Goal: Check status: Check status

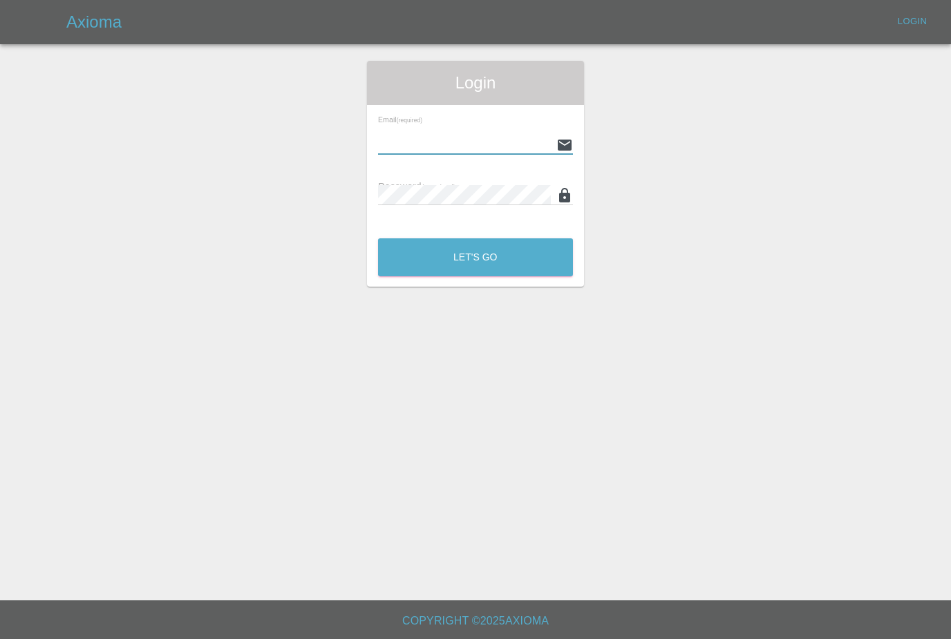
type input "[PERSON_NAME][EMAIL_ADDRESS][PERSON_NAME][DOMAIN_NAME]"
click at [475, 257] on button "Let's Go" at bounding box center [475, 257] width 195 height 38
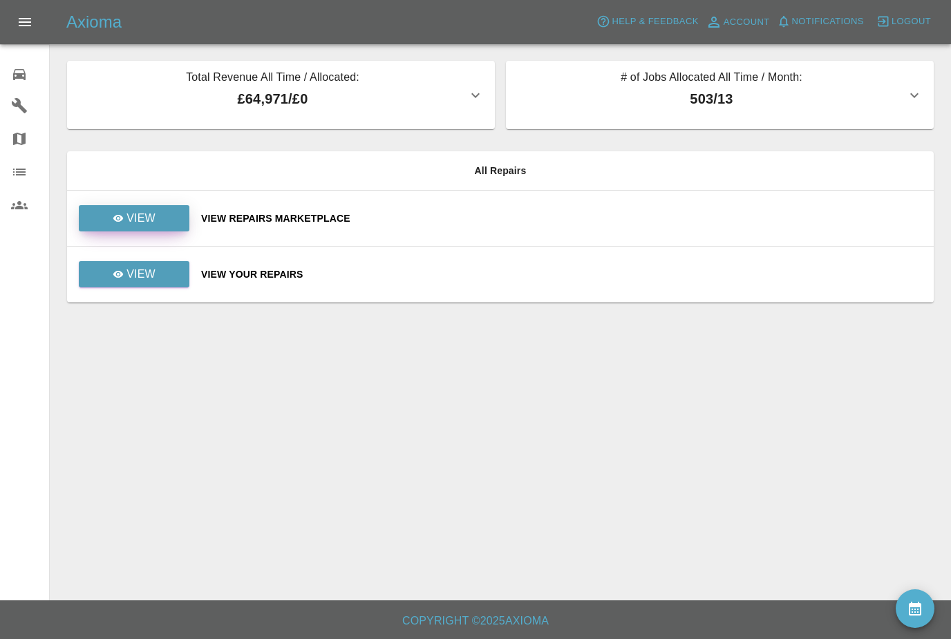
click at [109, 208] on link "View" at bounding box center [134, 218] width 111 height 26
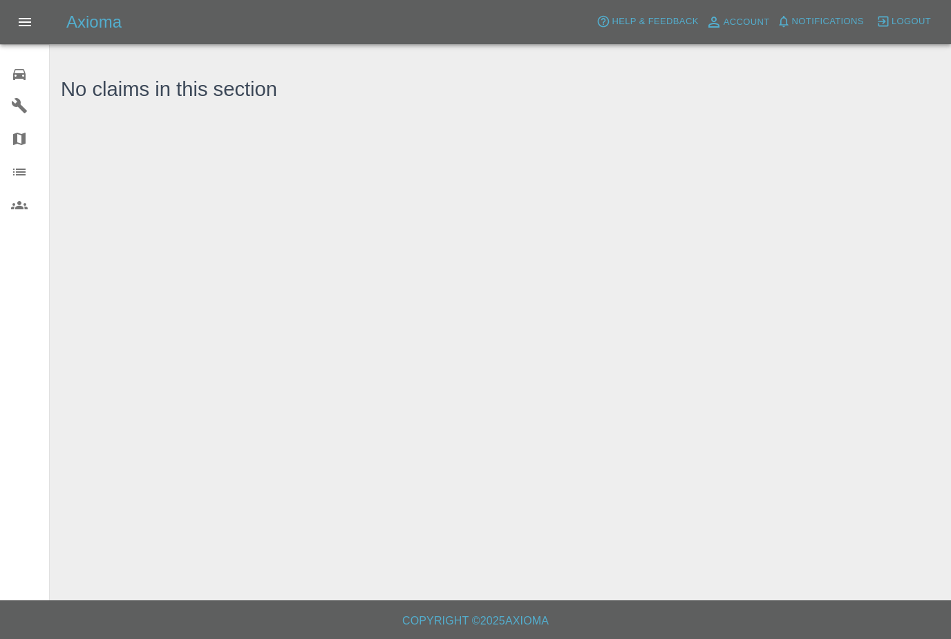
click at [24, 76] on icon at bounding box center [19, 74] width 12 height 11
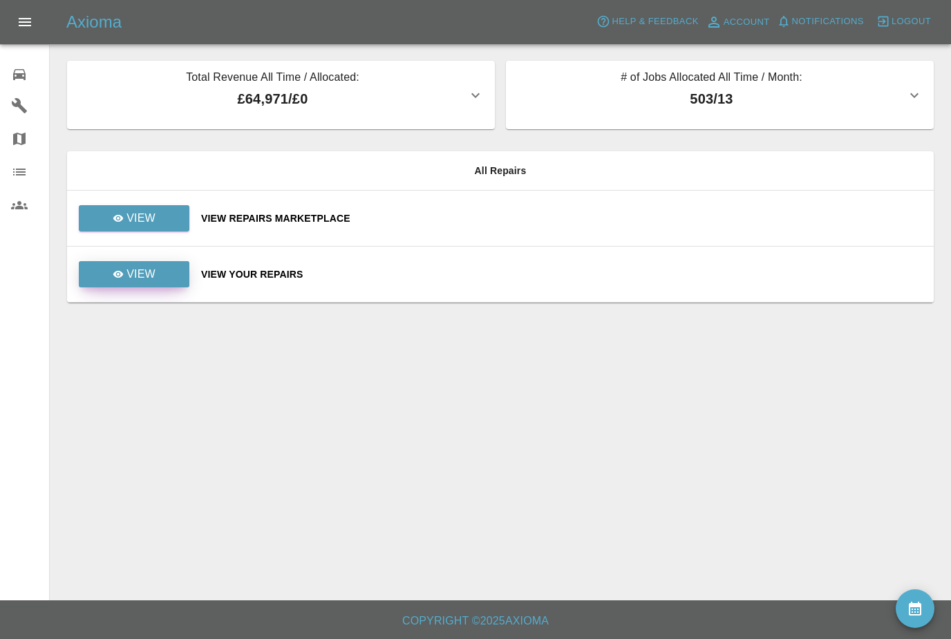
click at [123, 276] on icon at bounding box center [118, 274] width 11 height 11
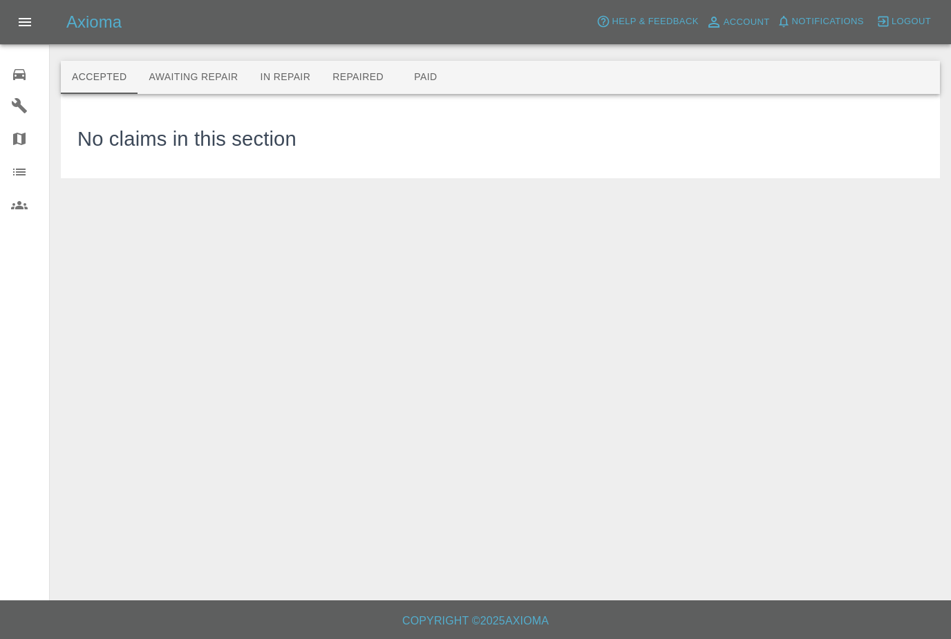
click at [193, 84] on button "Awaiting Repair" at bounding box center [193, 77] width 111 height 33
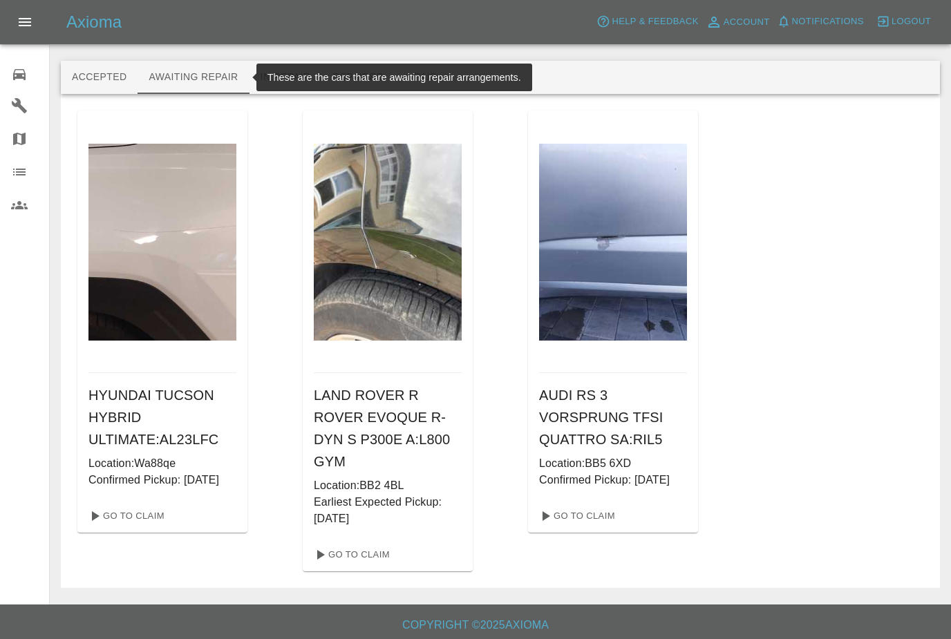
click at [352, 81] on button "Repaired" at bounding box center [357, 77] width 73 height 33
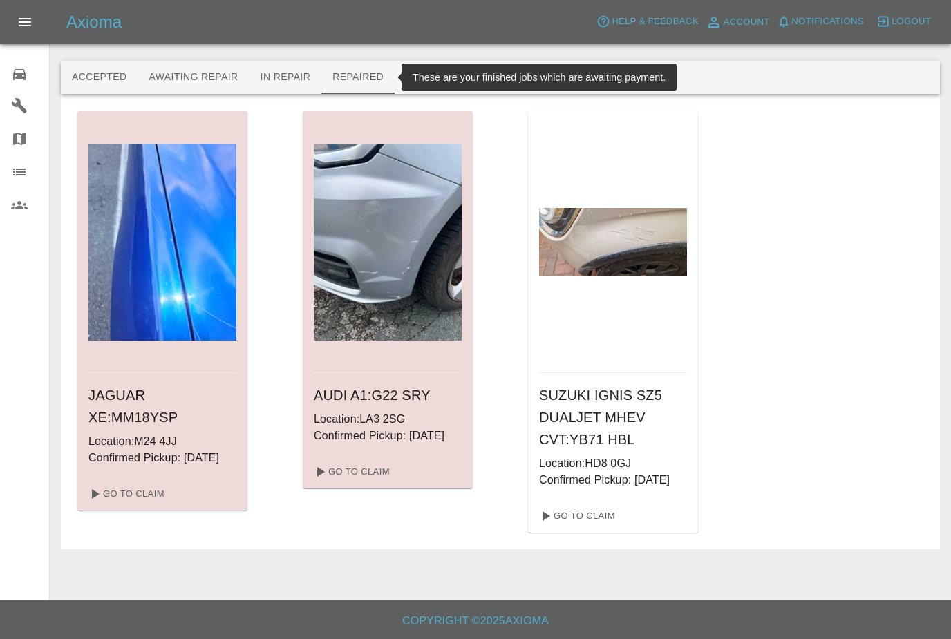
click at [427, 74] on button "Paid" at bounding box center [426, 77] width 62 height 33
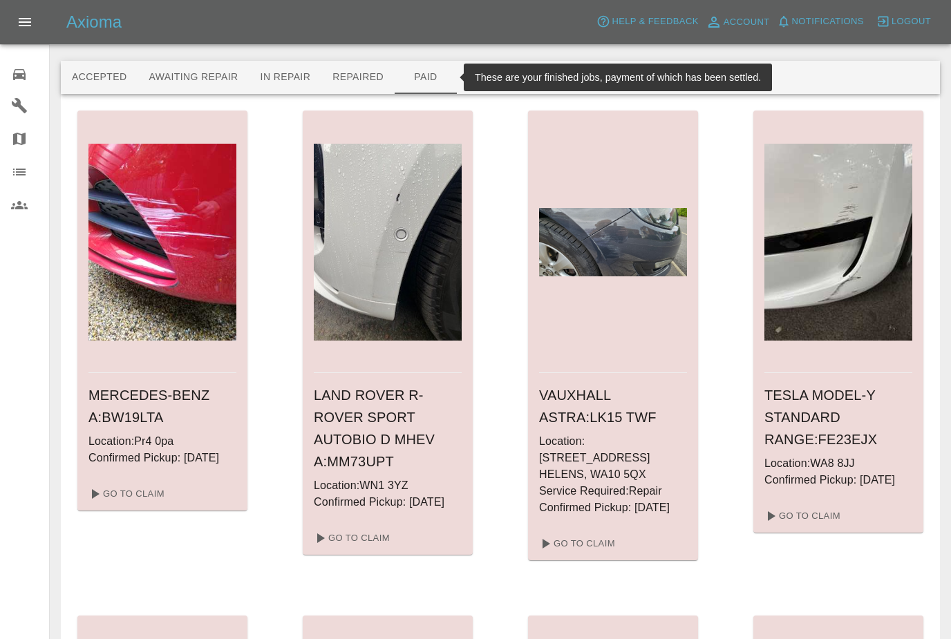
click at [352, 87] on button "Repaired" at bounding box center [357, 77] width 73 height 33
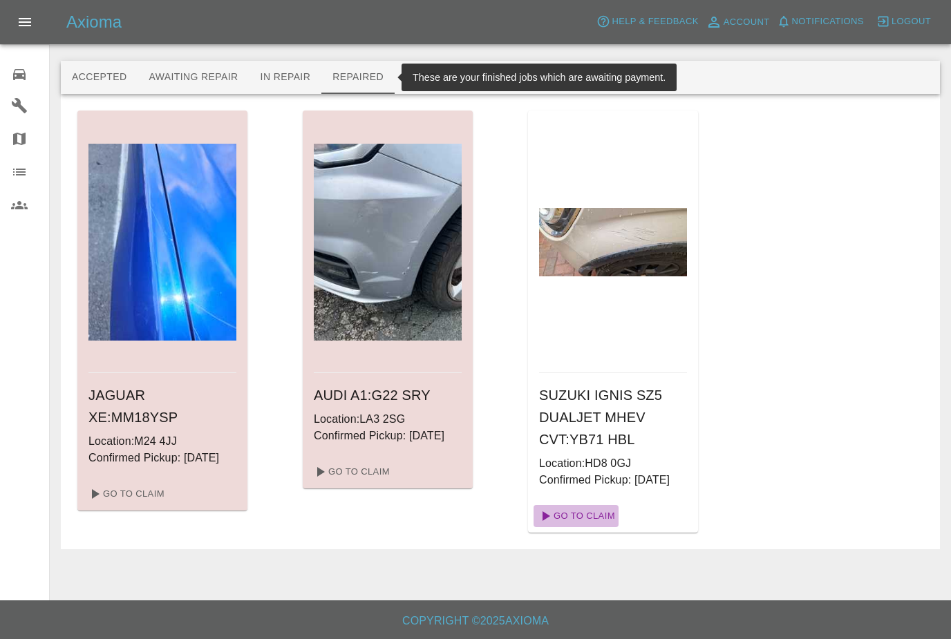
click at [613, 527] on link "Go To Claim" at bounding box center [575, 516] width 85 height 22
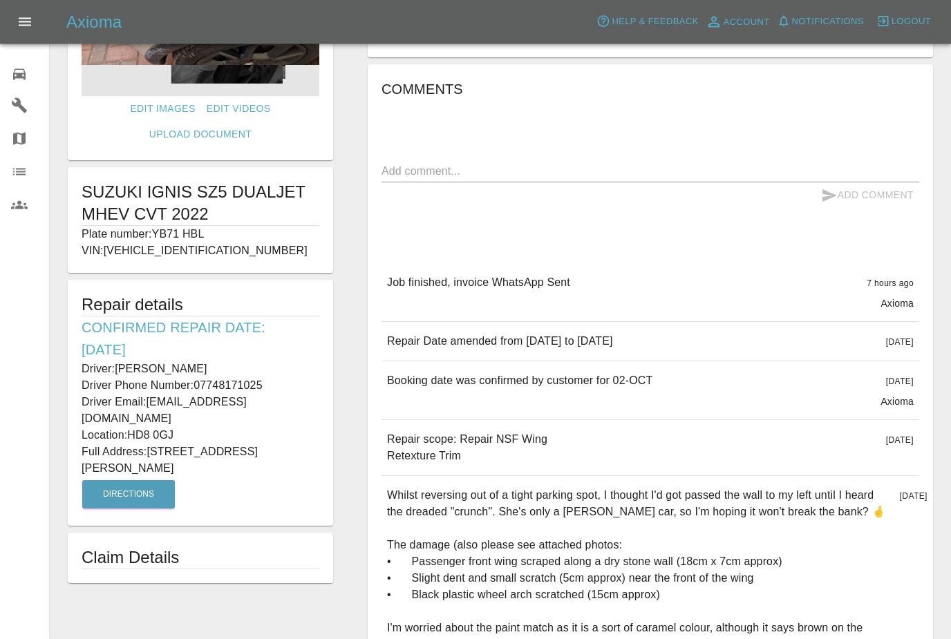
scroll to position [158, 0]
click at [17, 72] on icon at bounding box center [19, 74] width 17 height 17
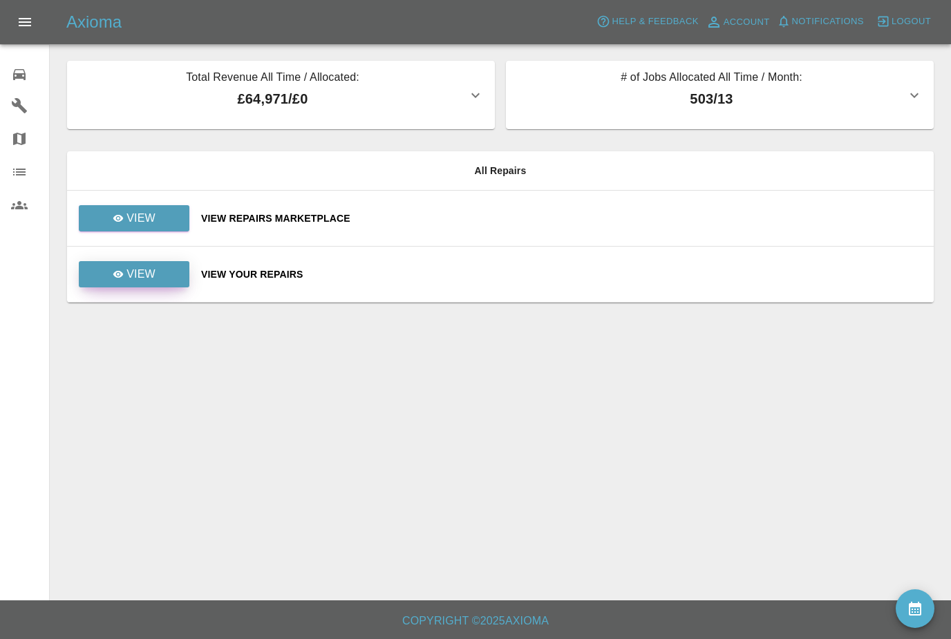
click at [115, 265] on link "View" at bounding box center [134, 274] width 111 height 26
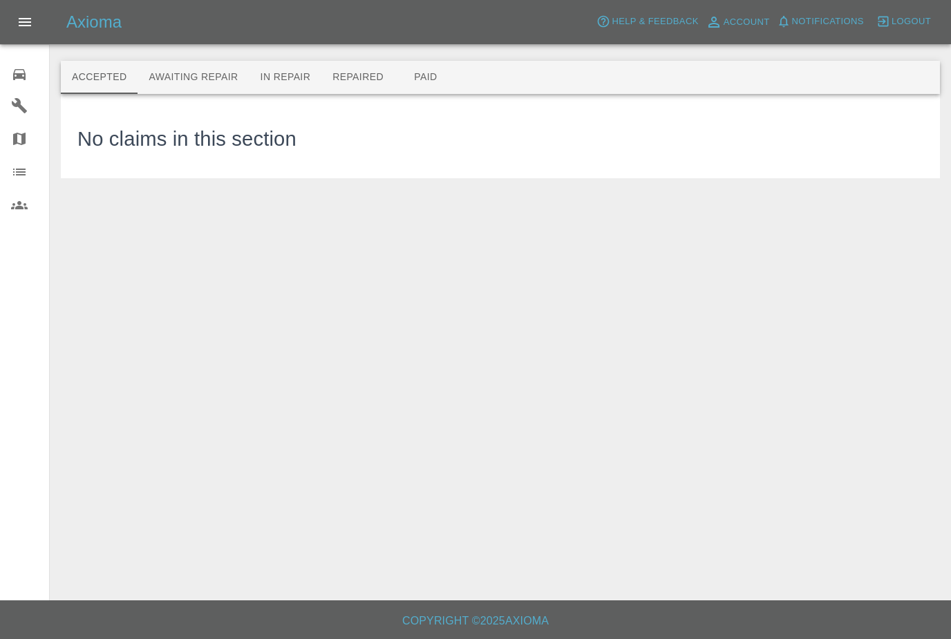
click at [427, 67] on button "Paid" at bounding box center [426, 77] width 62 height 33
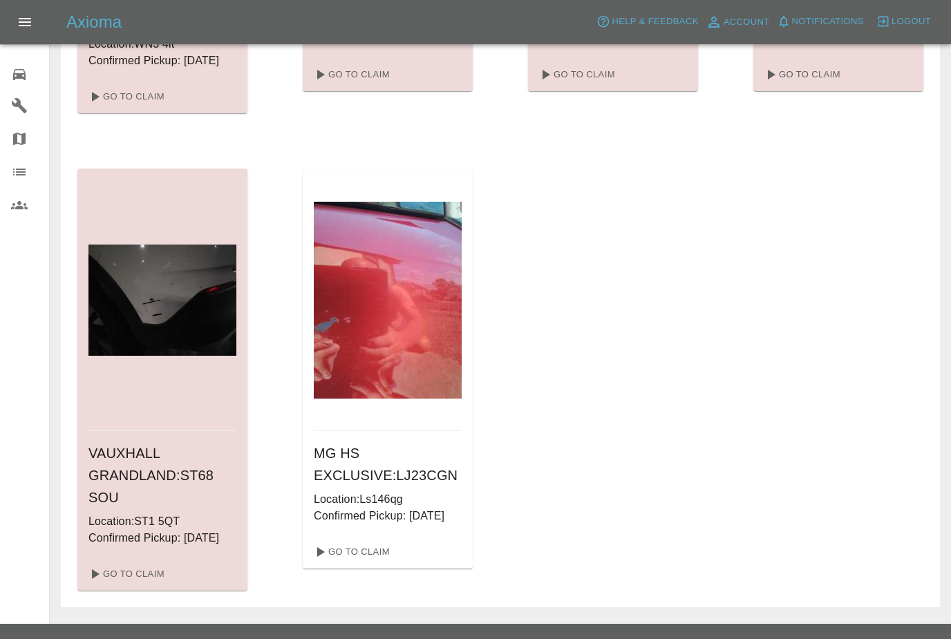
scroll to position [926, 0]
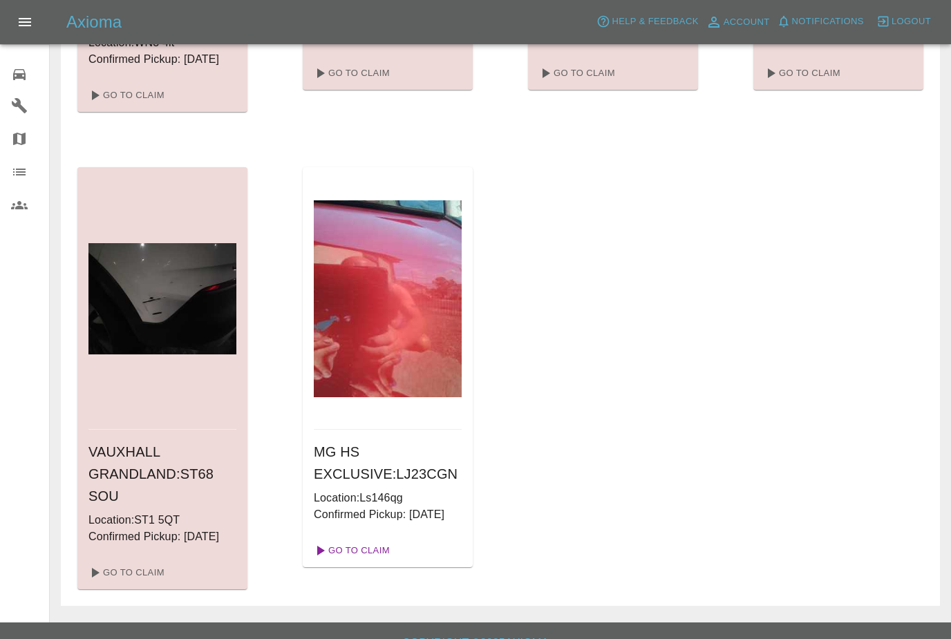
click at [340, 562] on link "Go To Claim" at bounding box center [350, 551] width 85 height 22
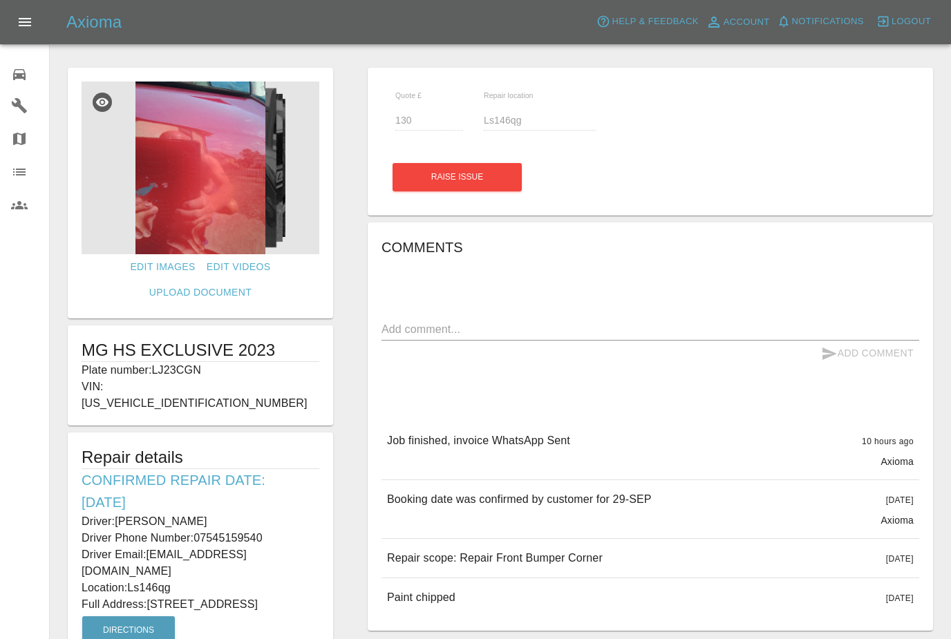
click at [19, 86] on link "0 Repair home" at bounding box center [24, 72] width 49 height 33
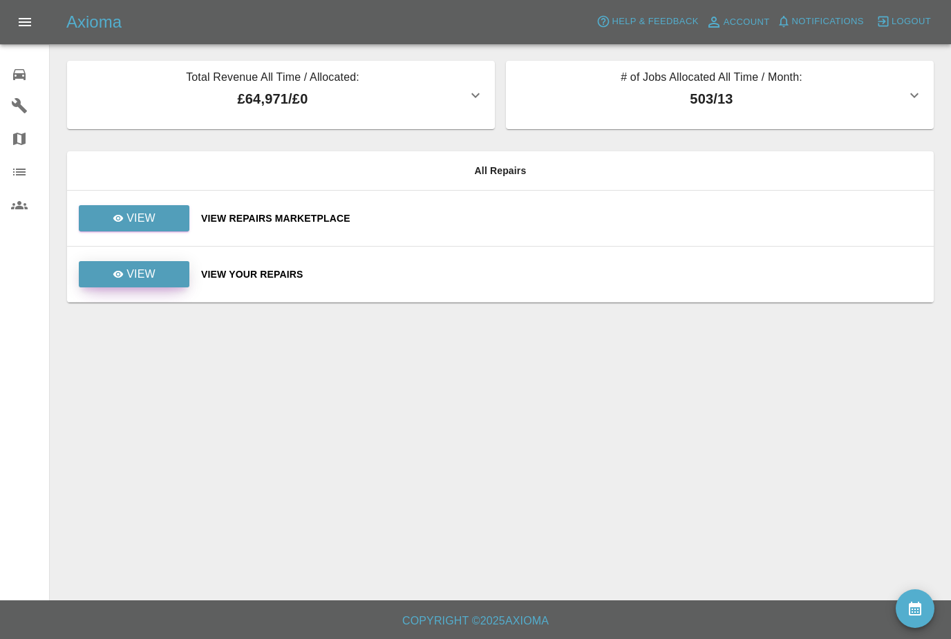
click at [96, 281] on link "View" at bounding box center [134, 274] width 111 height 26
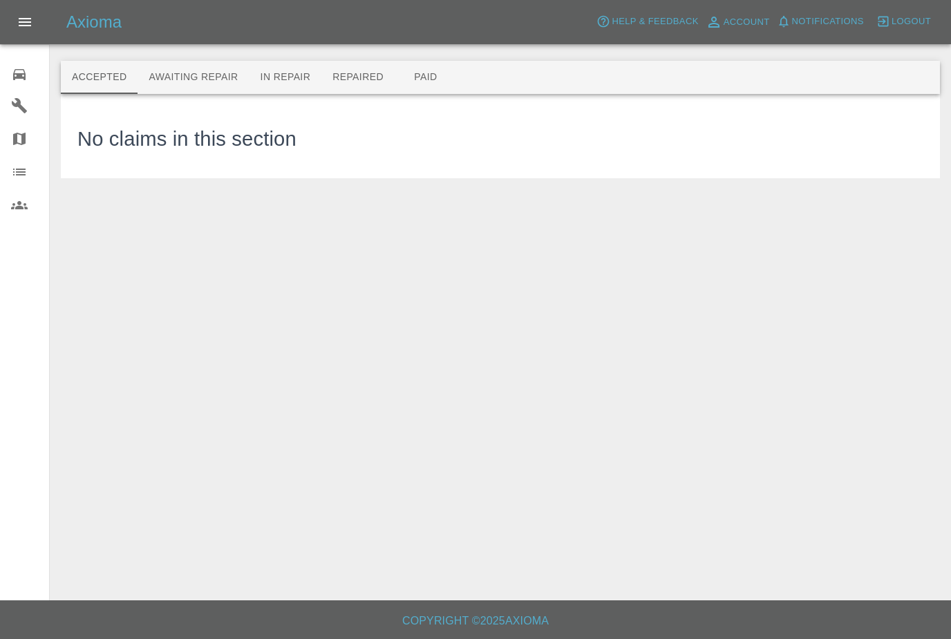
click at [173, 71] on button "Awaiting Repair" at bounding box center [193, 77] width 111 height 33
